Goal: Task Accomplishment & Management: Complete application form

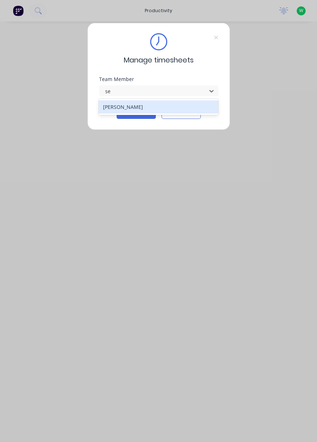
click at [137, 104] on div "[PERSON_NAME]" at bounding box center [159, 106] width 120 height 13
type input "se"
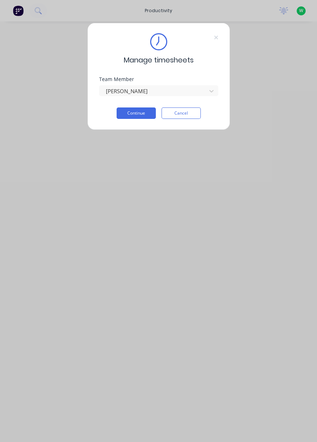
click at [142, 115] on button "Continue" at bounding box center [136, 112] width 39 height 11
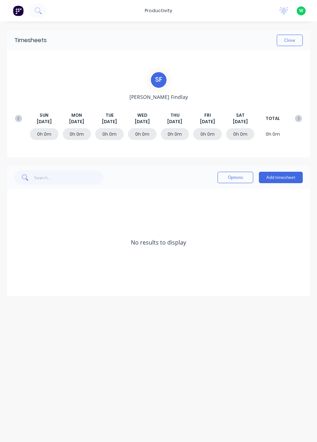
click at [292, 174] on button "Add timesheet" at bounding box center [281, 177] width 44 height 11
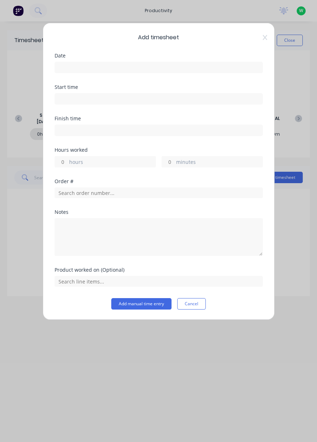
click at [119, 63] on input at bounding box center [159, 67] width 208 height 11
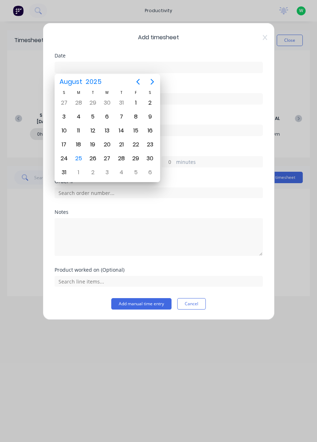
click at [80, 156] on div "25" at bounding box center [78, 158] width 11 height 11
type input "25/08/2025"
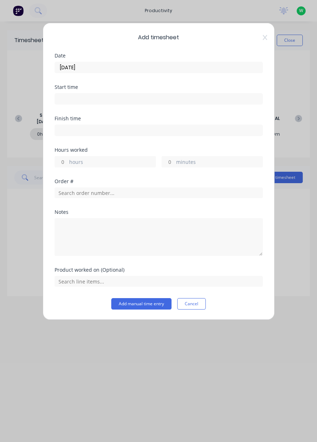
click at [60, 163] on input "hours" at bounding box center [61, 161] width 12 height 11
type input "7"
click at [173, 158] on input "minutes" at bounding box center [168, 161] width 12 height 11
type input "30"
click at [93, 191] on input "text" at bounding box center [159, 192] width 208 height 11
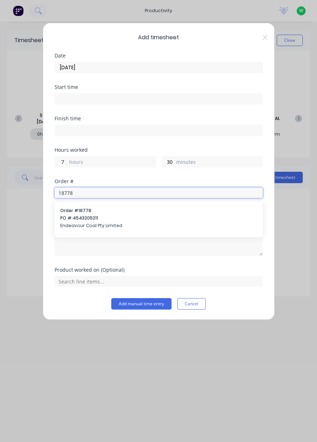
type input "18778"
click at [131, 219] on span "PO #: 4543205211" at bounding box center [158, 218] width 197 height 6
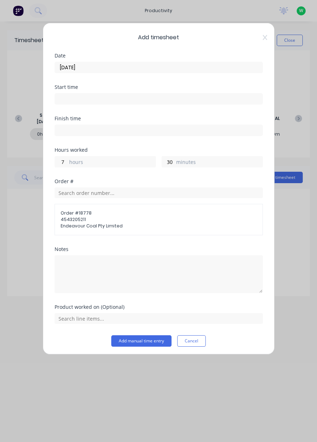
scroll to position [1, 0]
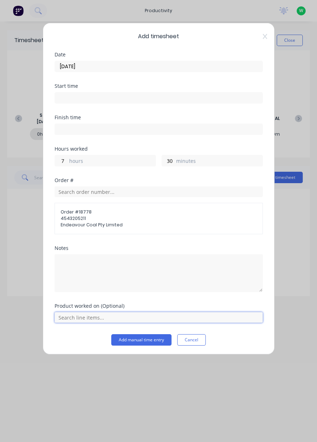
click at [192, 314] on input "text" at bounding box center [159, 317] width 208 height 11
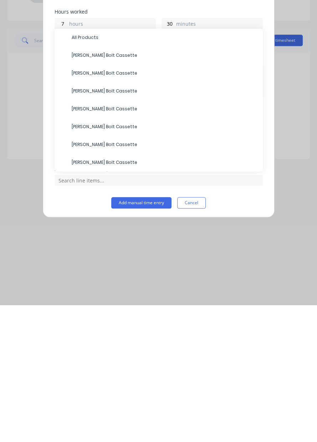
click at [105, 175] on span "All Products" at bounding box center [165, 174] width 186 height 6
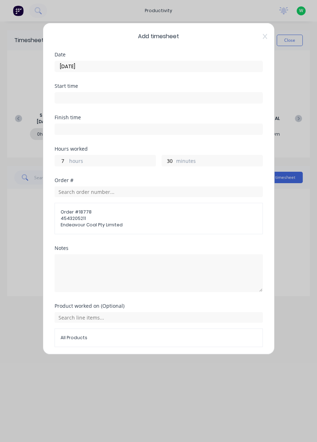
scroll to position [25, 0]
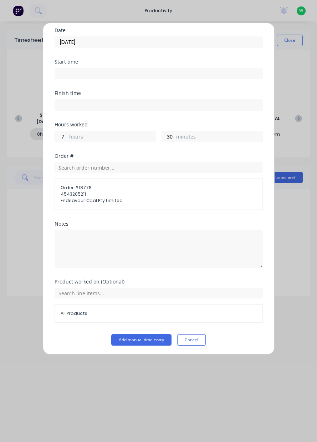
click at [152, 337] on button "Add manual time entry" at bounding box center [141, 339] width 60 height 11
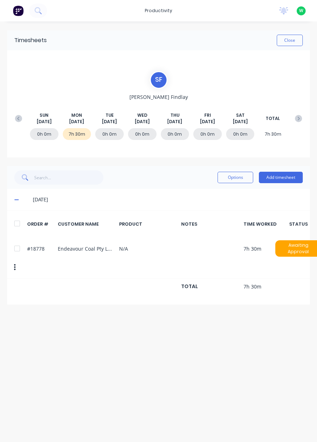
click at [295, 40] on button "Close" at bounding box center [290, 40] width 26 height 11
